Goal: Task Accomplishment & Management: Use online tool/utility

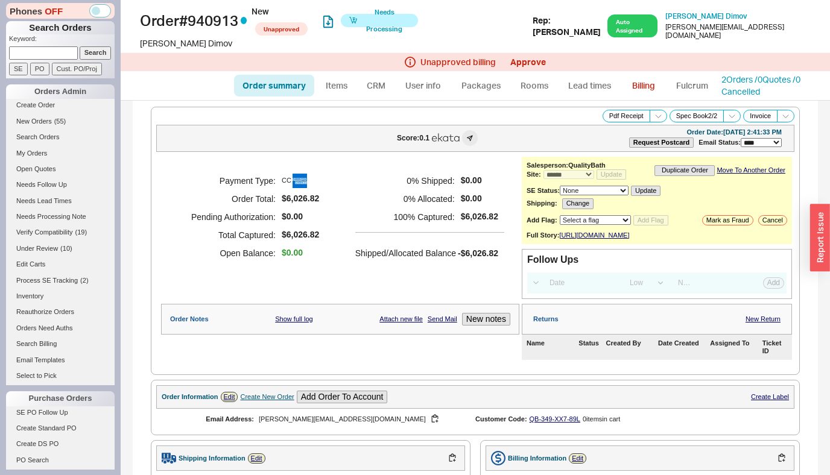
select select "*"
select select "LOW"
select select "3"
click at [735, 87] on link "2 Orders / 0 Quotes / 0 Cancelled" at bounding box center [760, 85] width 79 height 22
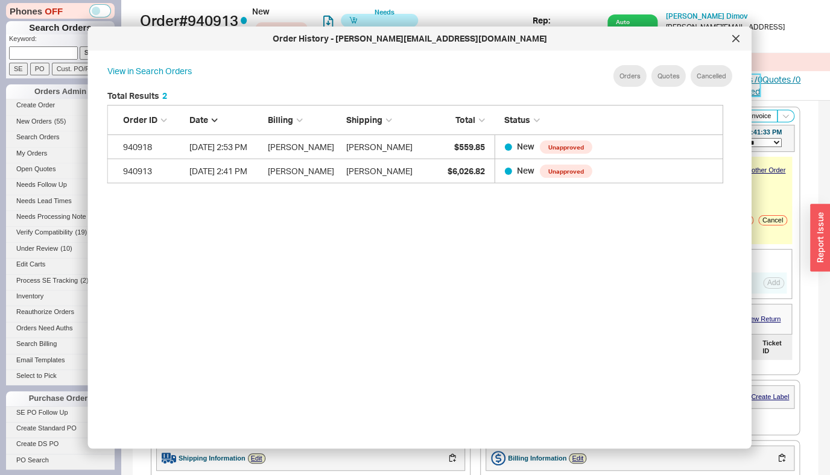
scroll to position [360, 626]
click at [740, 42] on div at bounding box center [735, 38] width 19 height 19
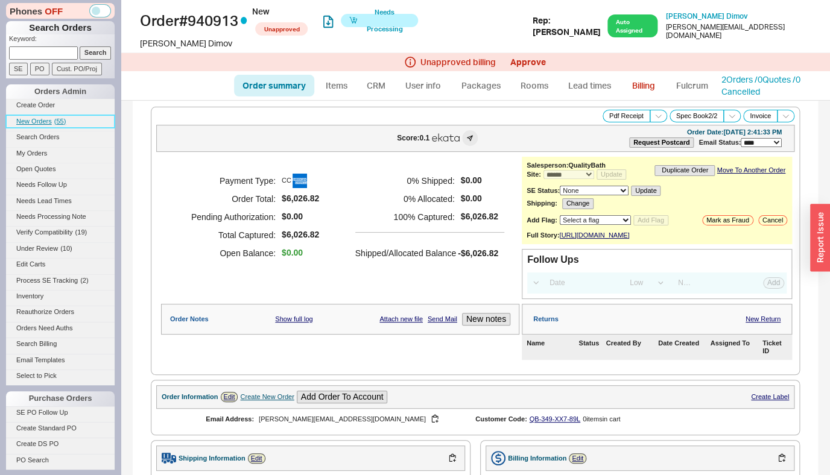
click at [34, 122] on span "New Orders" at bounding box center [34, 121] width 36 height 7
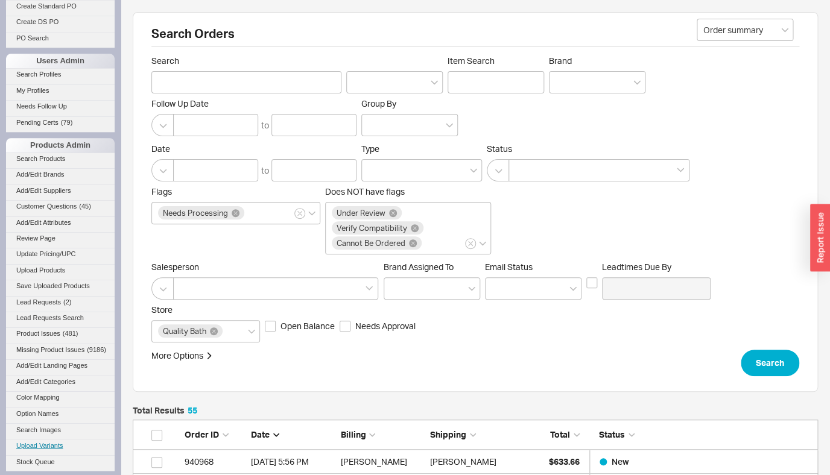
scroll to position [531, 0]
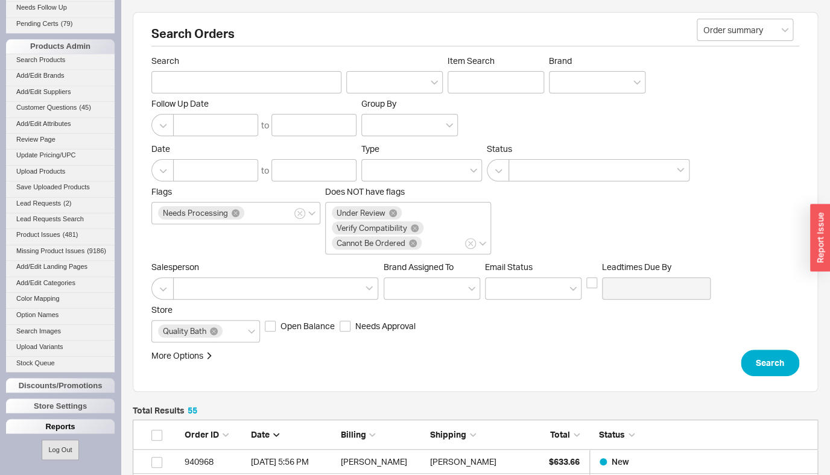
click at [57, 429] on div "Reports" at bounding box center [60, 426] width 109 height 14
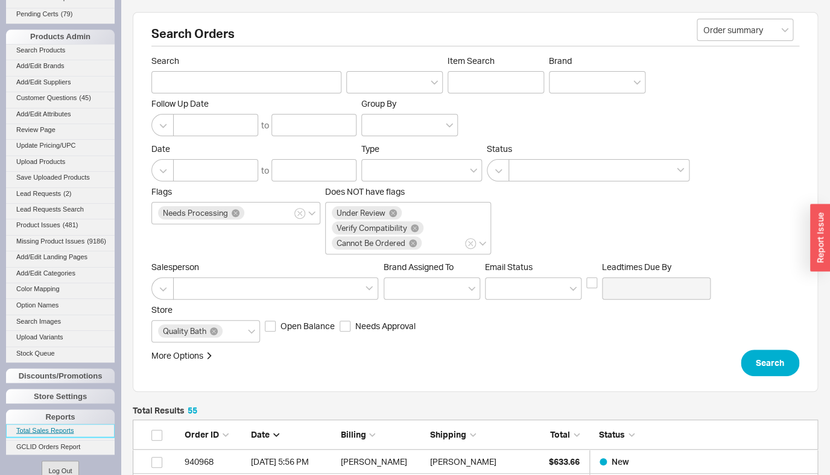
click at [51, 436] on link "Total Sales Reports" at bounding box center [60, 430] width 109 height 13
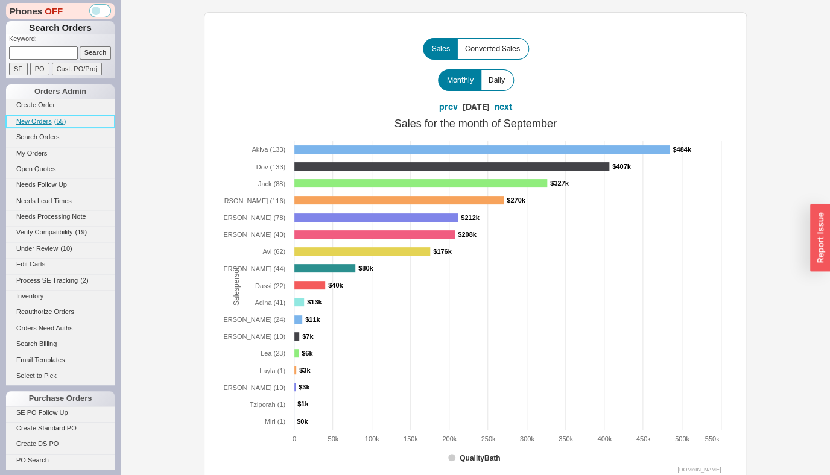
click at [40, 124] on span "New Orders" at bounding box center [34, 121] width 36 height 7
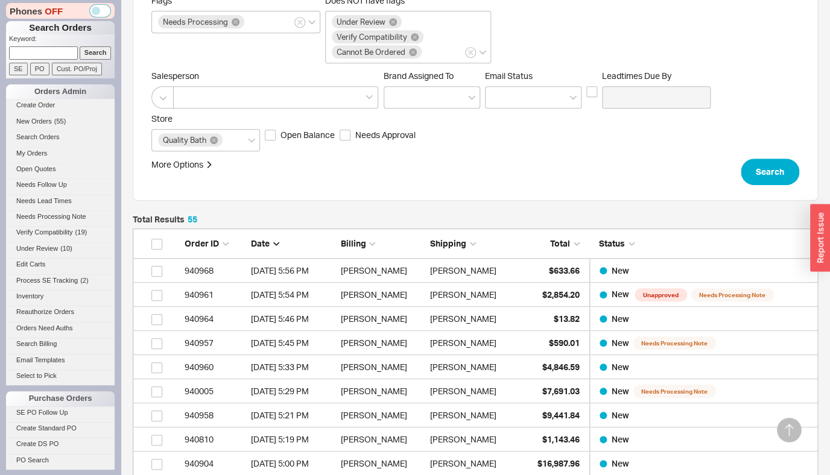
scroll to position [193, 0]
